Goal: Information Seeking & Learning: Learn about a topic

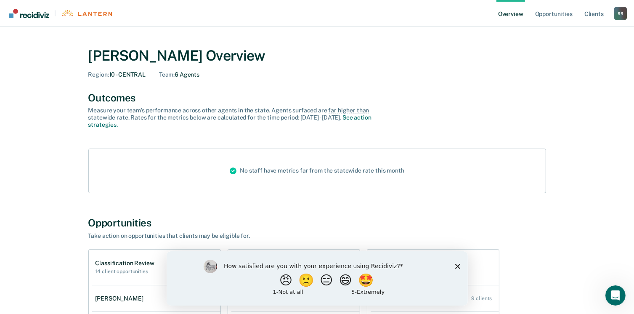
click at [458, 266] on polygon "Close survey" at bounding box center [457, 265] width 5 height 5
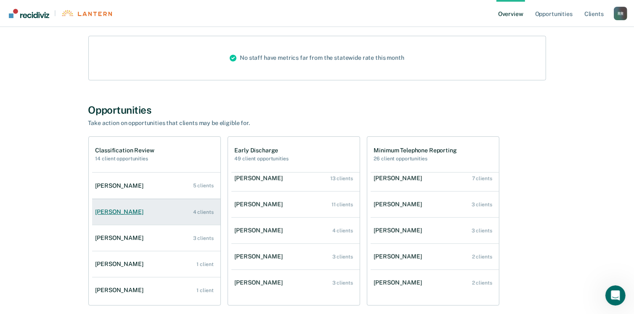
scroll to position [155, 0]
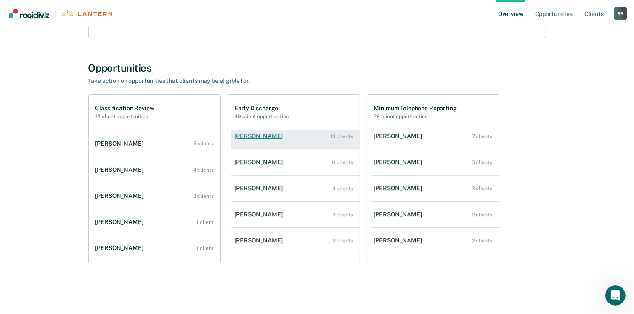
click at [344, 135] on div "13 clients" at bounding box center [341, 136] width 23 height 6
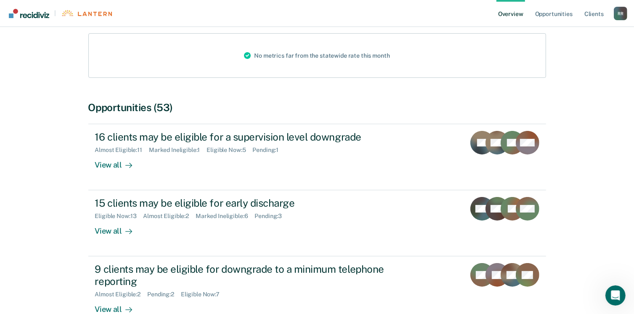
scroll to position [126, 0]
